Goal: Task Accomplishment & Management: Complete application form

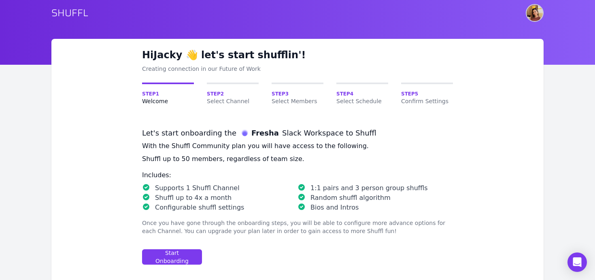
click at [533, 16] on img "User menu" at bounding box center [535, 13] width 16 height 16
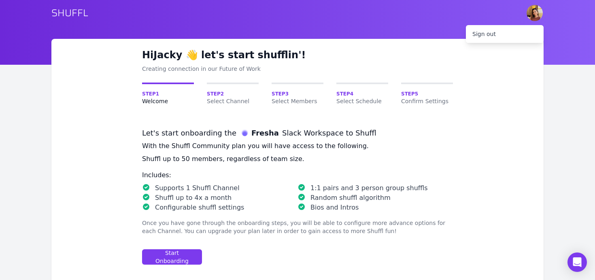
click at [297, 57] on h1 "Hi Jacky 👋 let's start shufflin'!" at bounding box center [297, 55] width 311 height 13
click at [175, 256] on div "Start Onboarding" at bounding box center [172, 257] width 46 height 16
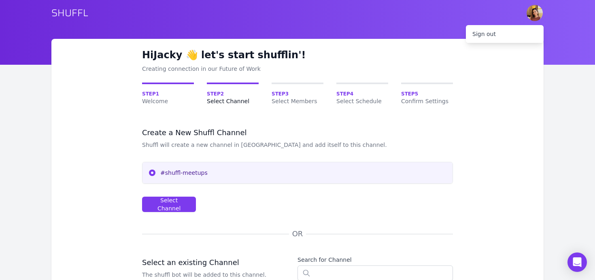
scroll to position [43, 0]
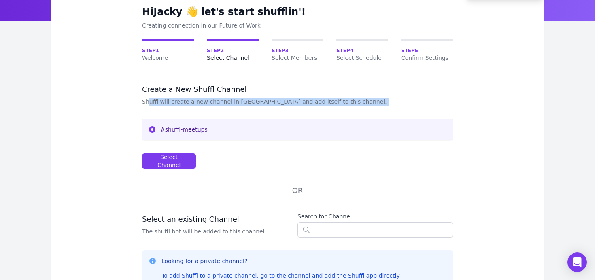
drag, startPoint x: 150, startPoint y: 103, endPoint x: 369, endPoint y: 106, distance: 219.4
click at [369, 106] on div "Create a New Shuffl Channel Shuffl will create a new channel in Slack and add i…" at bounding box center [297, 277] width 311 height 385
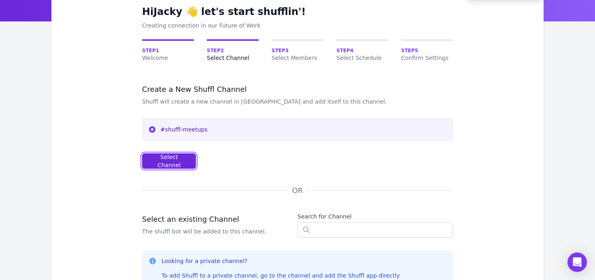
click at [168, 160] on div "Select Channel" at bounding box center [169, 161] width 40 height 16
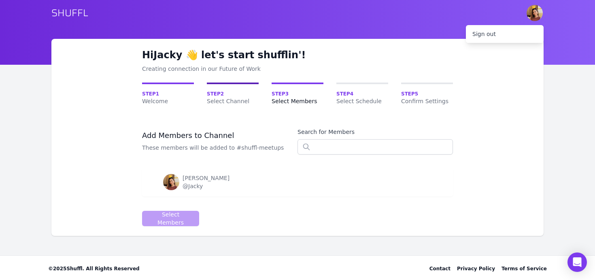
click at [222, 97] on span "Select Channel" at bounding box center [233, 101] width 52 height 8
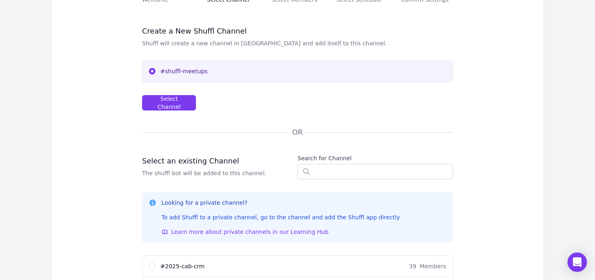
scroll to position [115, 0]
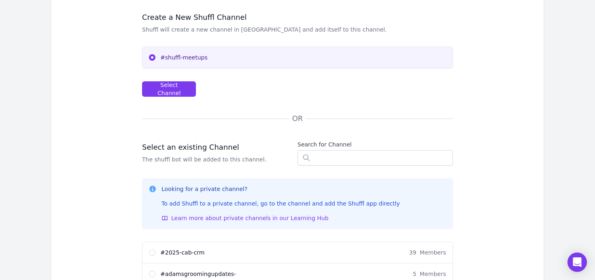
click at [343, 166] on div "Create a New Shuffl Channel Shuffl will create a new channel in Slack and add i…" at bounding box center [297, 205] width 311 height 385
click at [343, 161] on input "text" at bounding box center [374, 157] width 155 height 15
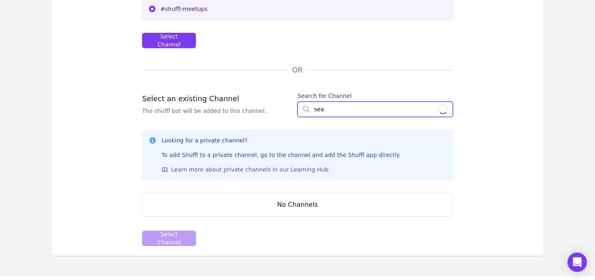
scroll to position [176, 0]
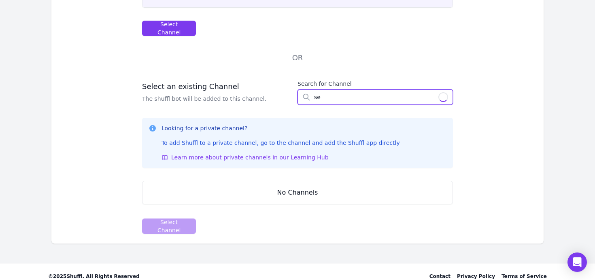
type input "sea"
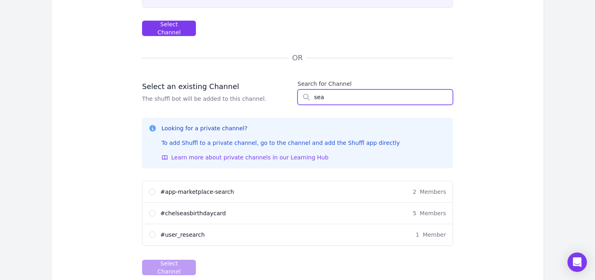
scroll to position [211, 0]
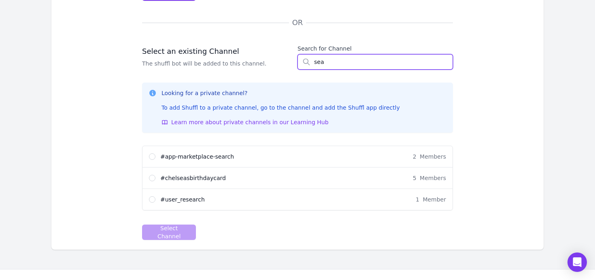
drag, startPoint x: 327, startPoint y: 66, endPoint x: 287, endPoint y: 64, distance: 40.1
click at [287, 64] on div "Select an existing Channel The shuffl bot will be added to this channel. Search…" at bounding box center [297, 57] width 311 height 25
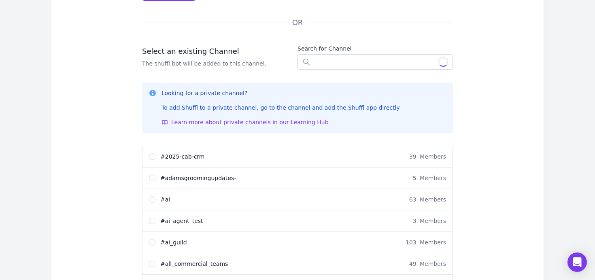
click at [115, 87] on div "Hi Jacky 👋 let's start shufflin'! Creating connection in our Future of Work Ste…" at bounding box center [297, 85] width 492 height 514
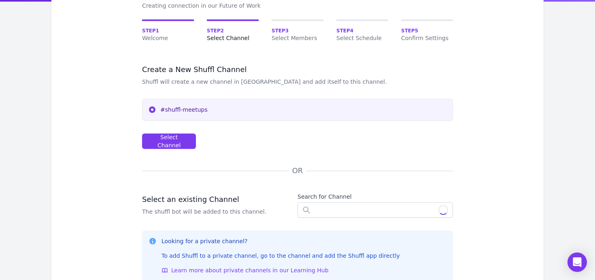
scroll to position [0, 0]
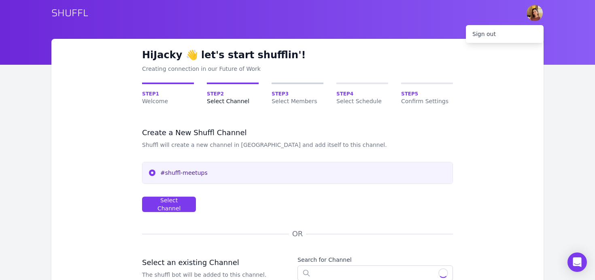
click at [286, 101] on span "Select Members" at bounding box center [298, 101] width 52 height 8
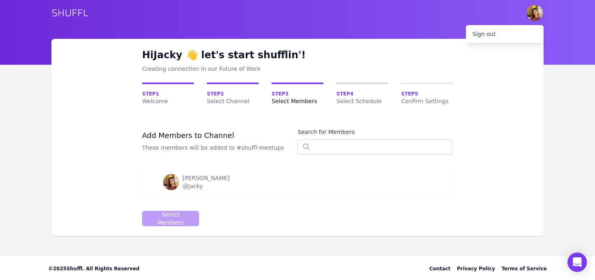
click at [366, 98] on span "Select Schedule" at bounding box center [362, 101] width 52 height 8
click at [347, 94] on span "Step 4" at bounding box center [362, 94] width 52 height 6
click at [348, 91] on span "Step 4" at bounding box center [362, 94] width 52 height 6
click at [340, 99] on span "Select Schedule" at bounding box center [362, 101] width 52 height 8
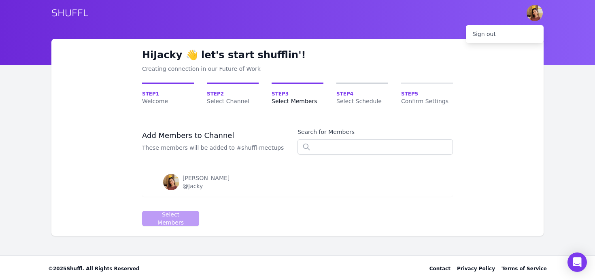
click at [347, 99] on span "Select Schedule" at bounding box center [362, 101] width 52 height 8
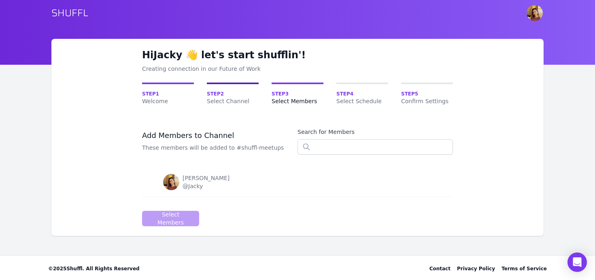
click at [215, 96] on span "Step 2" at bounding box center [233, 94] width 52 height 6
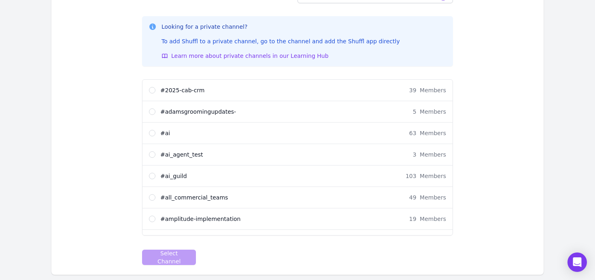
scroll to position [317, 0]
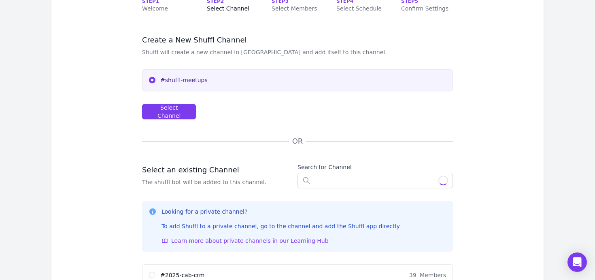
scroll to position [0, 0]
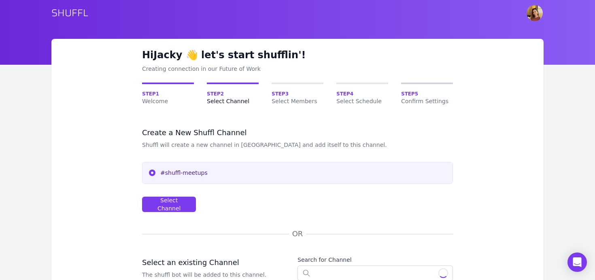
click at [422, 95] on span "Step 5" at bounding box center [427, 94] width 52 height 6
click at [349, 93] on span "Step 4" at bounding box center [362, 94] width 52 height 6
click at [345, 93] on span "Step 4" at bounding box center [362, 94] width 52 height 6
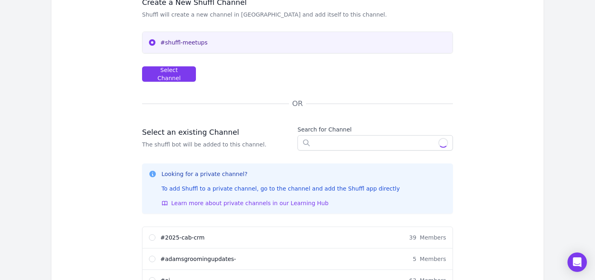
scroll to position [144, 0]
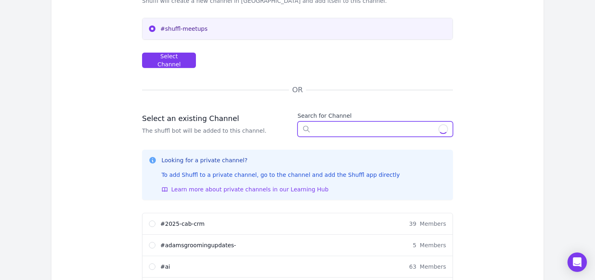
click at [322, 128] on input "text" at bounding box center [374, 128] width 155 height 15
drag, startPoint x: 302, startPoint y: 175, endPoint x: 379, endPoint y: 174, distance: 77.7
click at [379, 174] on div "To add Shuffl to a private channel, go to the channel and add the Shuffl app di…" at bounding box center [280, 175] width 238 height 8
click at [153, 160] on icon at bounding box center [152, 160] width 6 height 6
click at [199, 191] on span "Learn more about private channels in our Learning Hub" at bounding box center [249, 189] width 157 height 8
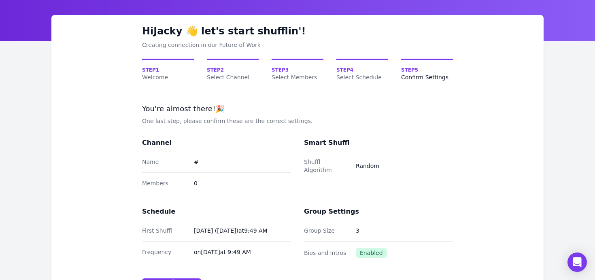
scroll to position [25, 0]
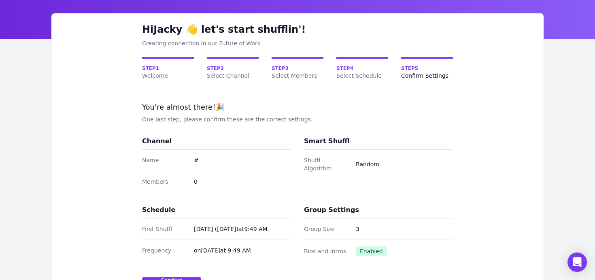
click at [190, 162] on div "Name #" at bounding box center [216, 160] width 149 height 21
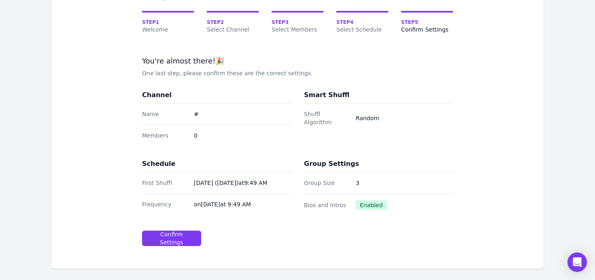
scroll to position [63, 0]
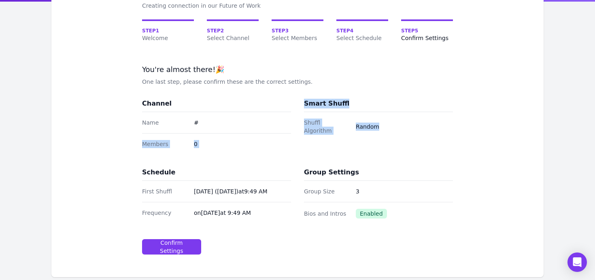
drag, startPoint x: 356, startPoint y: 129, endPoint x: 257, endPoint y: 127, distance: 99.6
click at [257, 127] on div "Channel Name # Members 0 Smart Shuffl Shuffl Algorithm Random Schedule First Sh…" at bounding box center [297, 162] width 311 height 126
click at [257, 127] on div "Name #" at bounding box center [216, 122] width 149 height 21
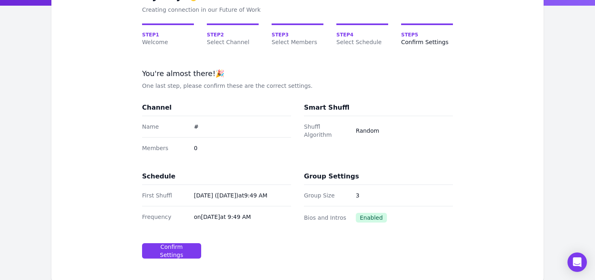
scroll to position [58, 0]
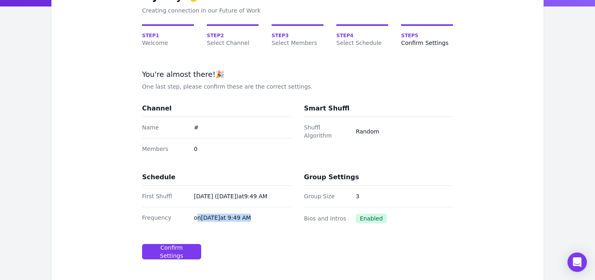
drag, startPoint x: 194, startPoint y: 220, endPoint x: 268, endPoint y: 221, distance: 73.7
click at [268, 221] on dd "on Tuesday at 9:49 AM" at bounding box center [242, 218] width 97 height 8
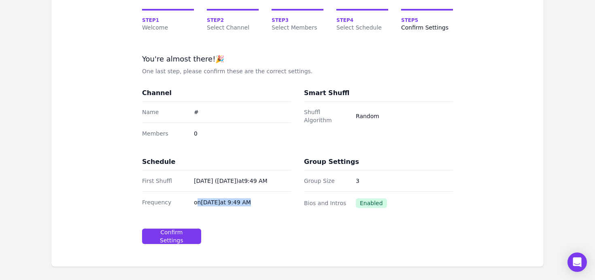
scroll to position [105, 0]
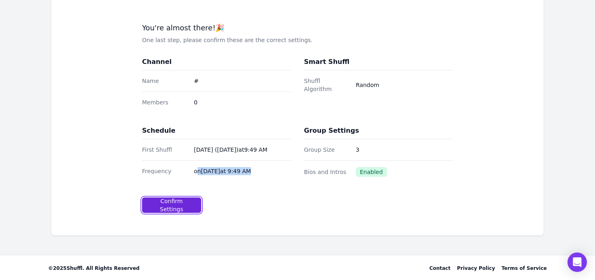
click at [156, 207] on div "Confirm Settings" at bounding box center [171, 205] width 45 height 16
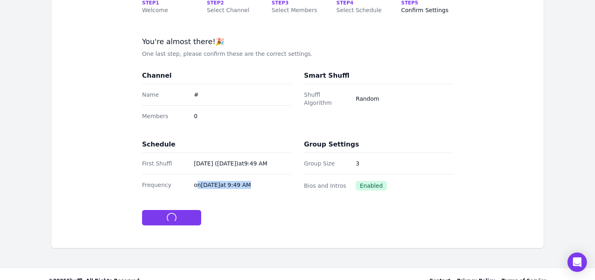
scroll to position [86, 0]
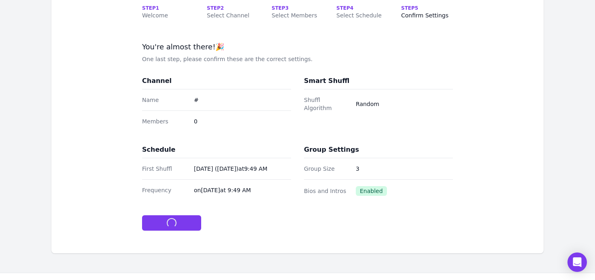
click at [245, 223] on div at bounding box center [219, 222] width 155 height 15
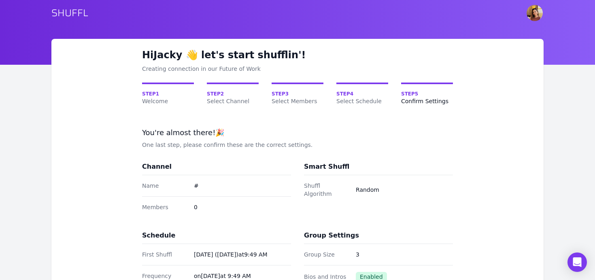
scroll to position [105, 0]
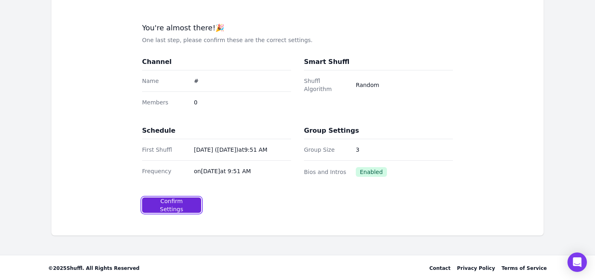
click at [168, 204] on div "Confirm Settings" at bounding box center [171, 205] width 45 height 16
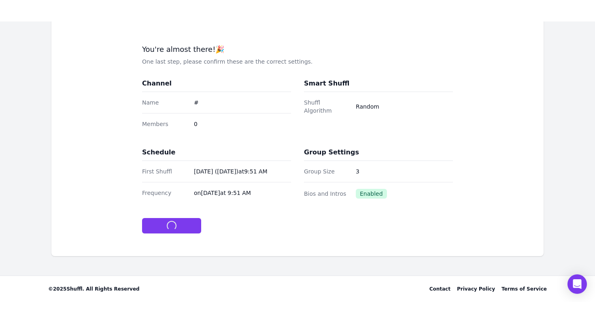
scroll to position [13, 0]
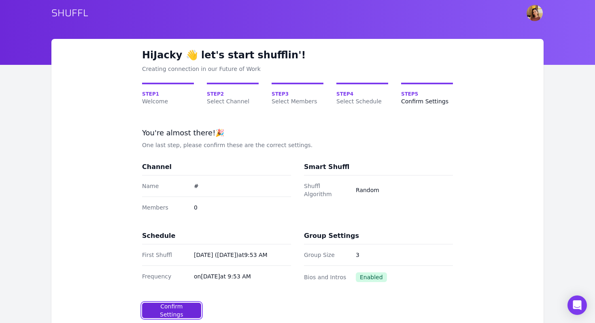
click at [177, 311] on div "Confirm Settings" at bounding box center [171, 310] width 45 height 16
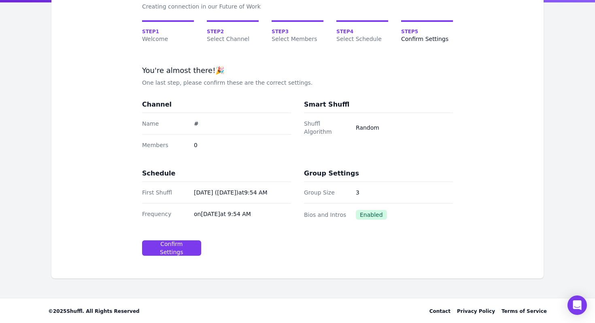
click at [177, 238] on div "You're almost there! 🎉 One last step, please confirm these are the correct sett…" at bounding box center [297, 167] width 311 height 203
click at [177, 246] on div "Confirm Settings" at bounding box center [171, 248] width 45 height 16
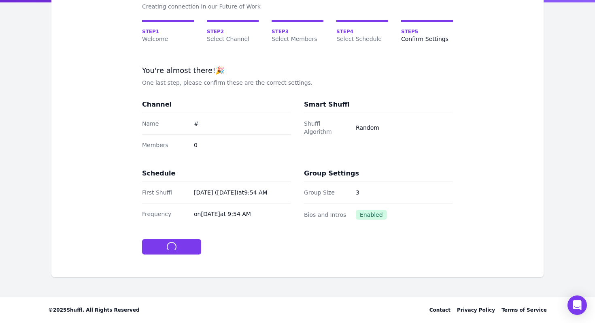
scroll to position [0, 0]
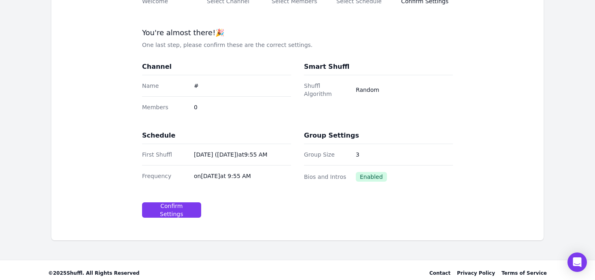
scroll to position [105, 0]
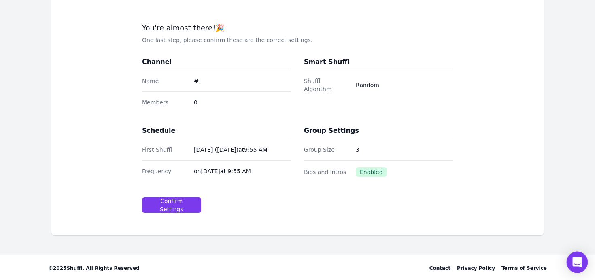
click at [575, 268] on div "Open Intercom Messenger" at bounding box center [577, 262] width 21 height 21
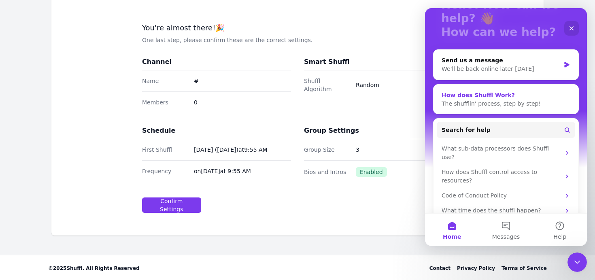
scroll to position [68, 0]
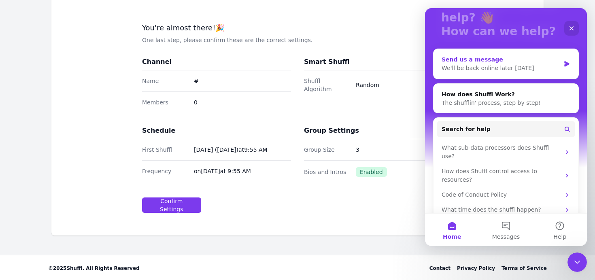
click at [508, 66] on div "We'll be back online later [DATE]" at bounding box center [501, 68] width 119 height 8
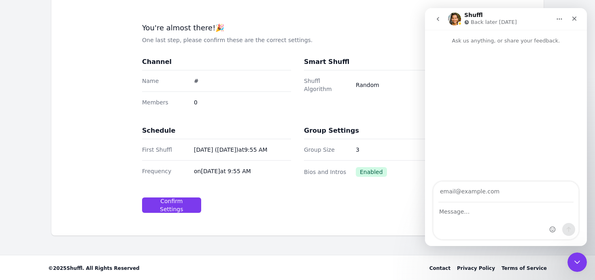
click at [467, 195] on input "Your email" at bounding box center [505, 192] width 135 height 21
type input "[EMAIL_ADDRESS][DOMAIN_NAME]"
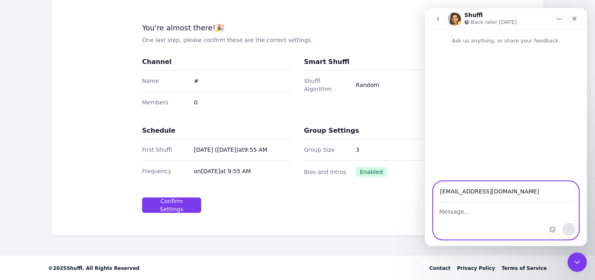
click at [457, 210] on textarea "Message…" at bounding box center [505, 210] width 145 height 14
drag, startPoint x: 482, startPoint y: 224, endPoint x: 464, endPoint y: 208, distance: 23.5
click at [464, 208] on textarea "Hi there, we are unable to confirm settings - it doesn't confirm." at bounding box center [505, 214] width 145 height 22
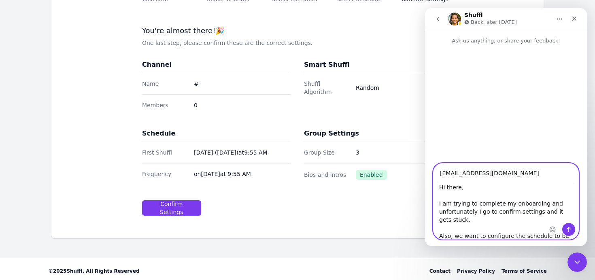
scroll to position [14, 0]
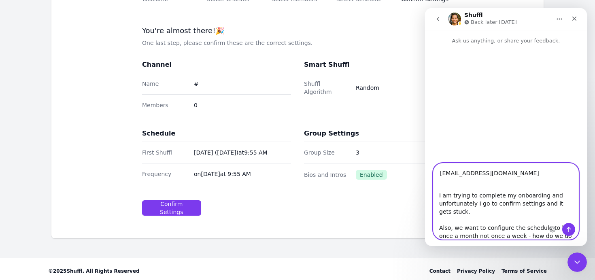
type textarea "Hi there, I am trying to complete my onboarding and unfortunately I go to confi…"
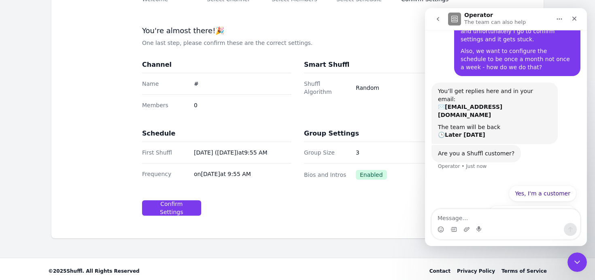
scroll to position [54, 0]
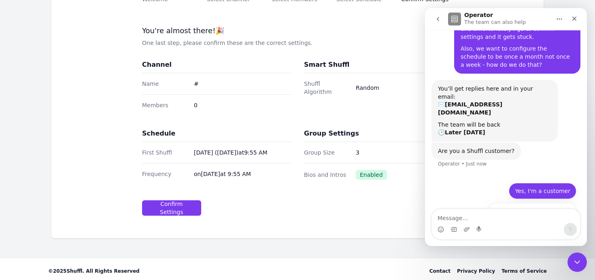
click at [531, 183] on button "Yes, I'm a customer" at bounding box center [543, 191] width 68 height 16
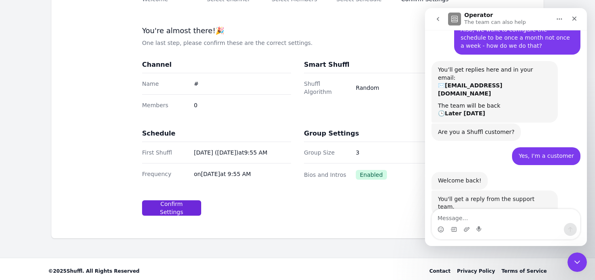
scroll to position [73, 0]
click at [177, 205] on div "Confirm Settings" at bounding box center [171, 208] width 45 height 16
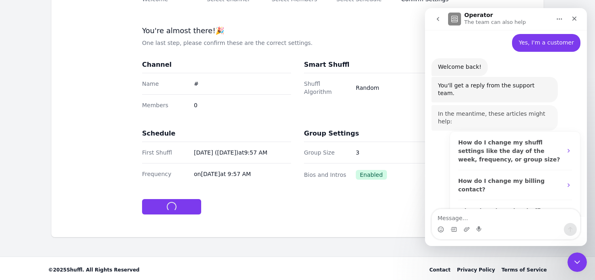
scroll to position [186, 0]
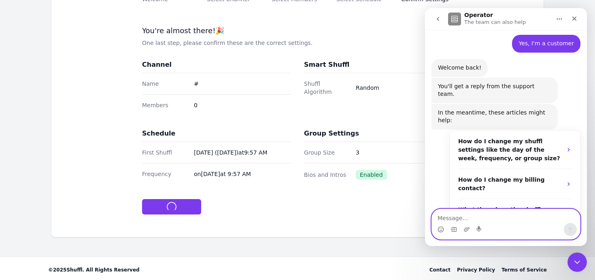
click at [448, 217] on textarea "Message…" at bounding box center [506, 216] width 148 height 14
